Goal: Transaction & Acquisition: Purchase product/service

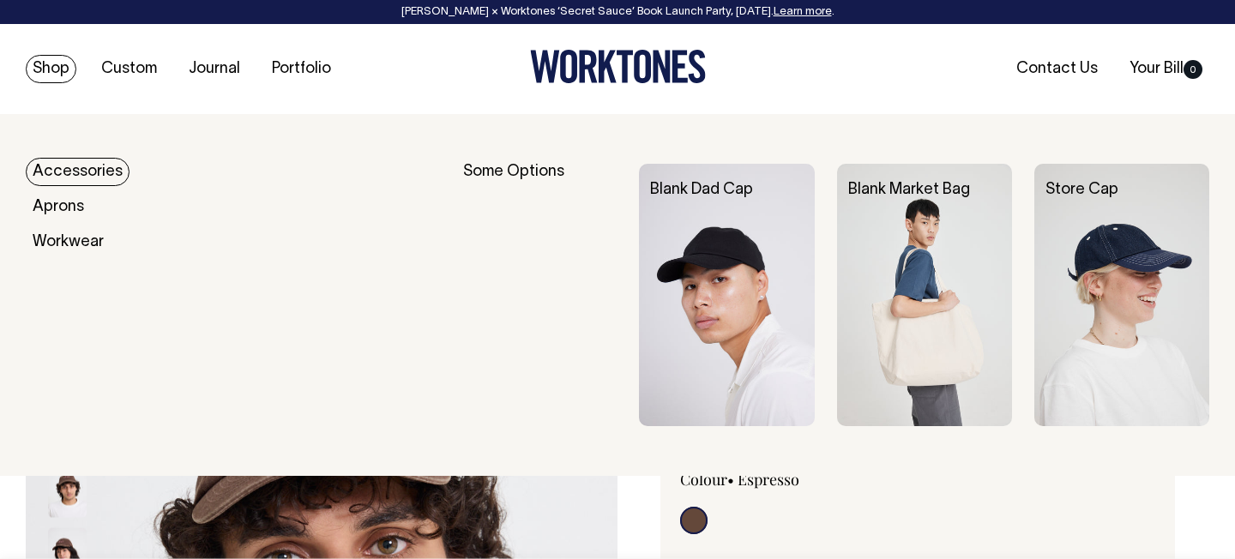
click at [110, 167] on link "Accessories" at bounding box center [78, 172] width 104 height 28
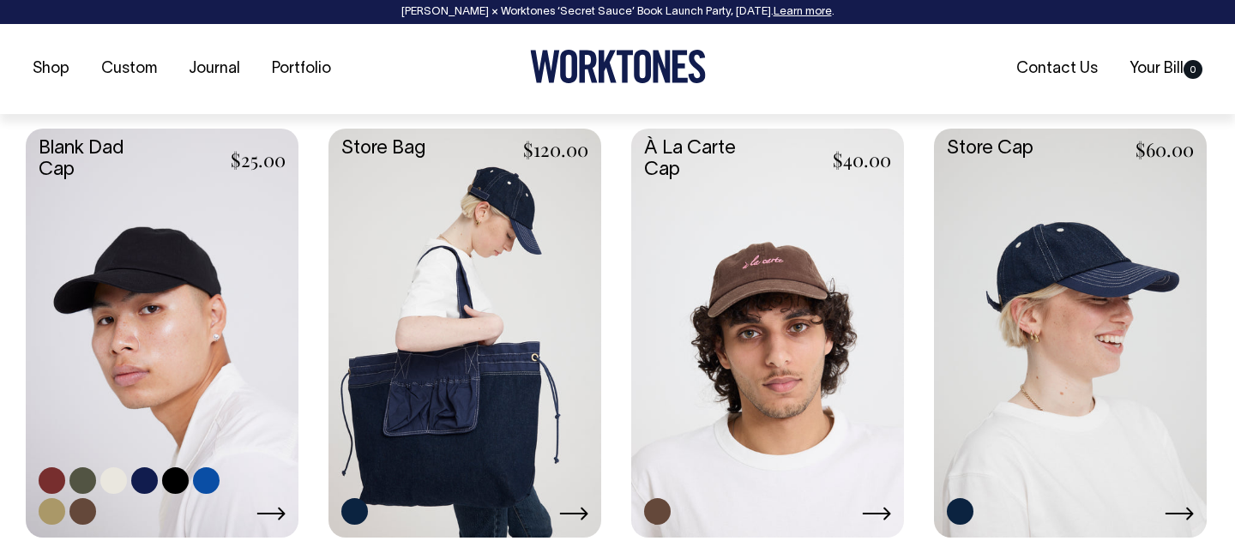
scroll to position [726, 0]
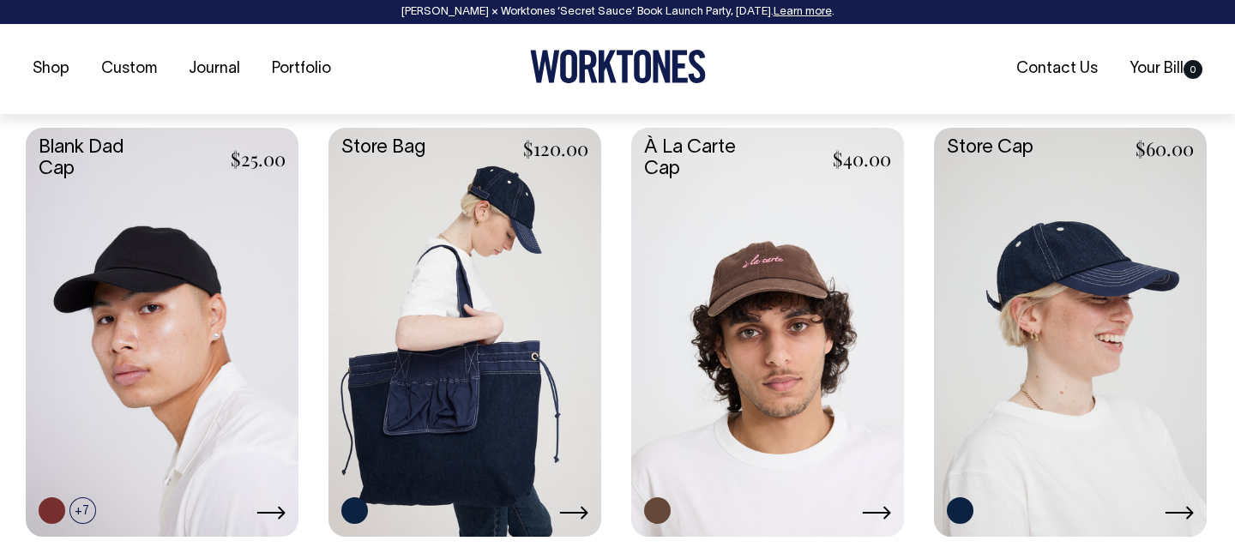
click at [769, 301] on link at bounding box center [767, 331] width 273 height 406
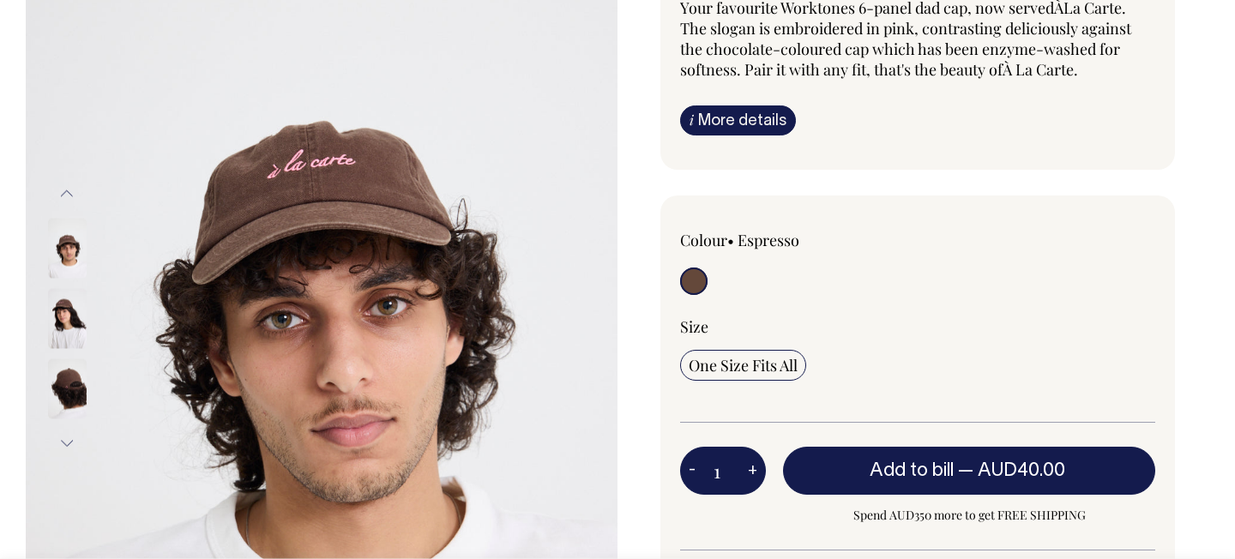
click at [62, 311] on img at bounding box center [67, 319] width 39 height 60
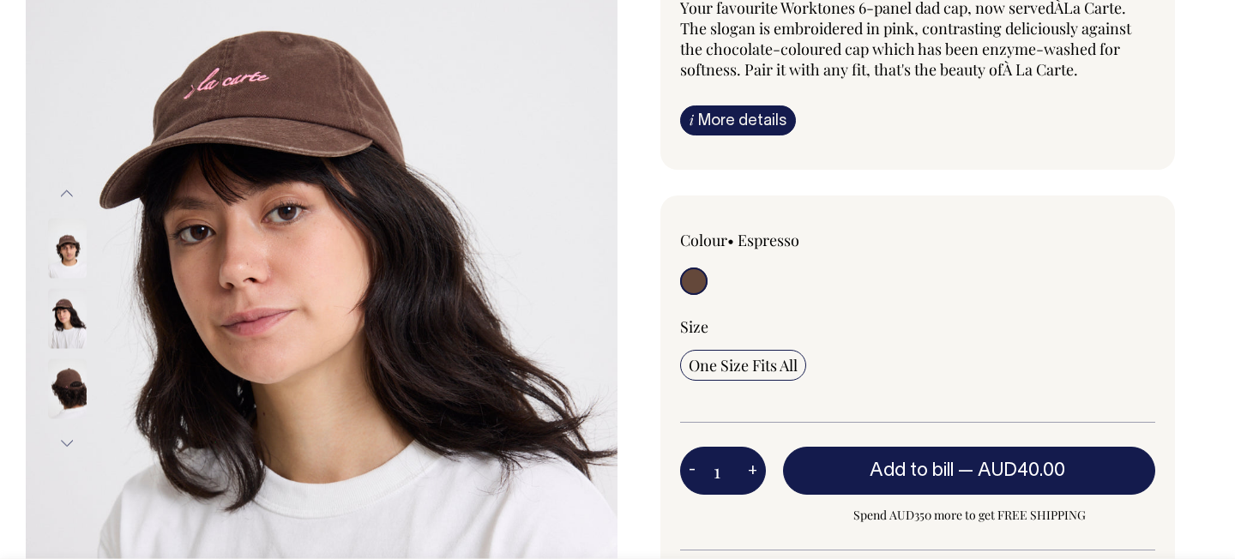
scroll to position [240, 0]
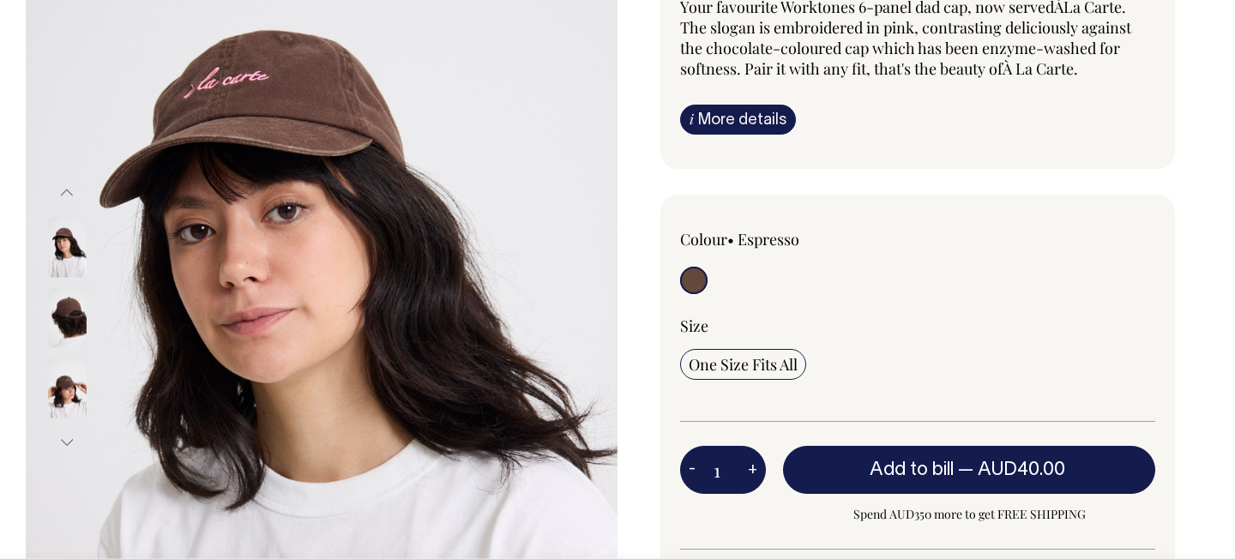
click at [78, 306] on img at bounding box center [67, 318] width 39 height 60
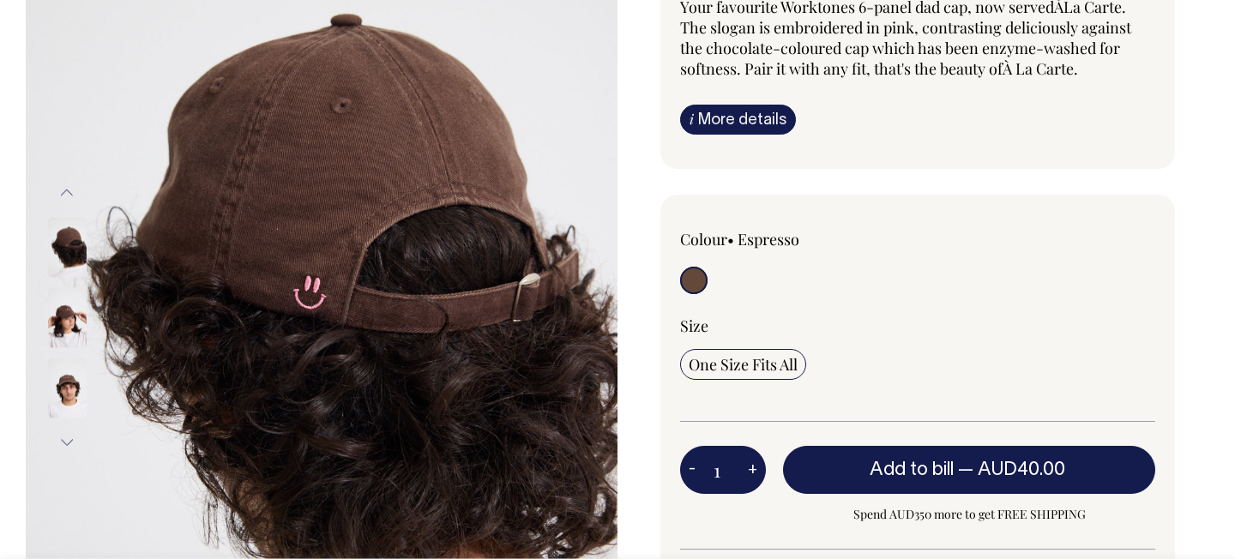
click at [75, 359] on img at bounding box center [67, 389] width 39 height 60
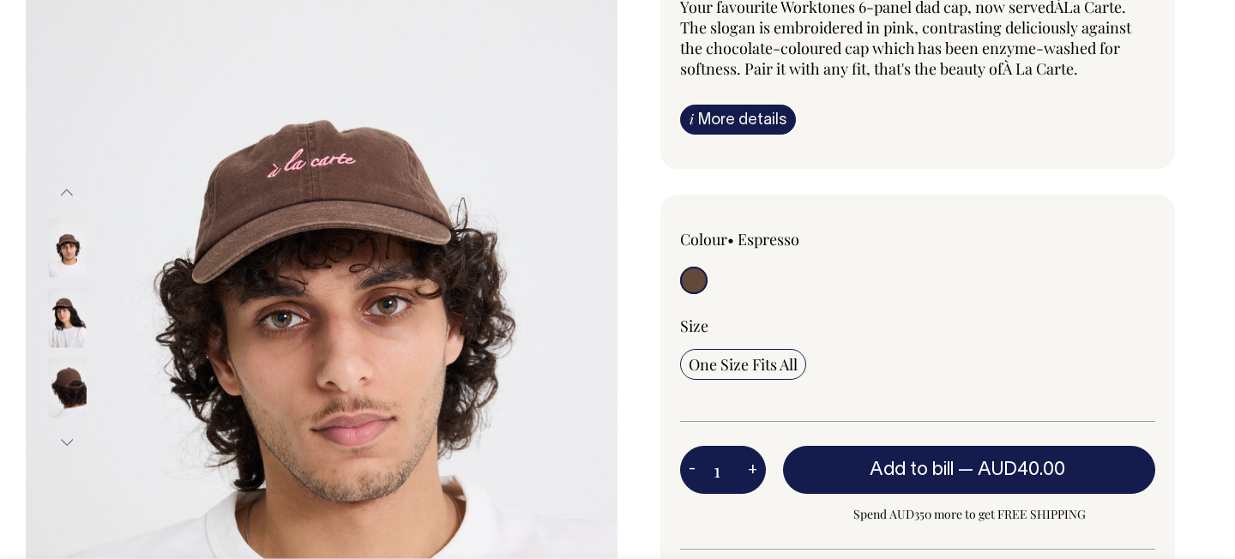
click at [74, 396] on div at bounding box center [90, 388] width 86 height 70
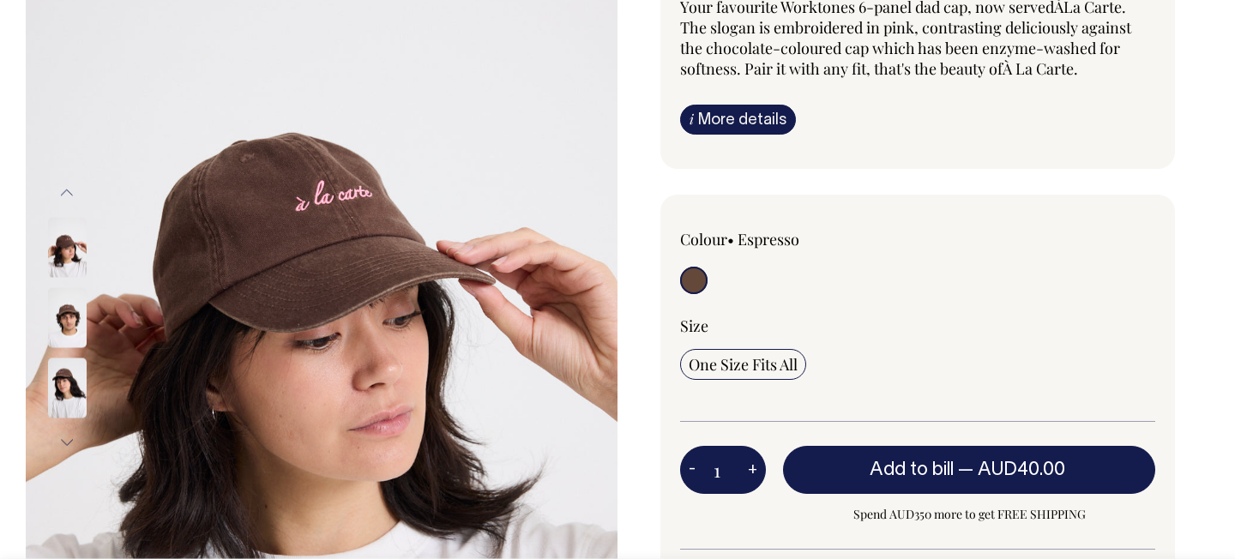
click at [74, 391] on img at bounding box center [67, 389] width 39 height 60
